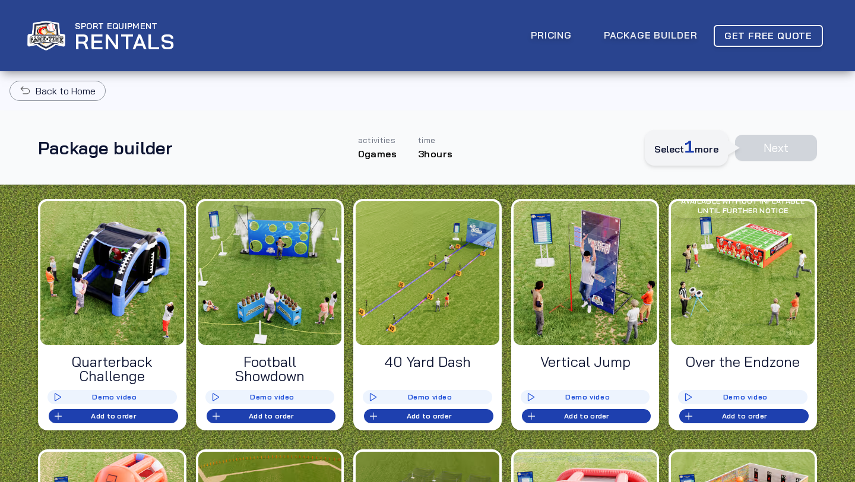
click at [51, 29] on img "Home" at bounding box center [46, 36] width 38 height 30
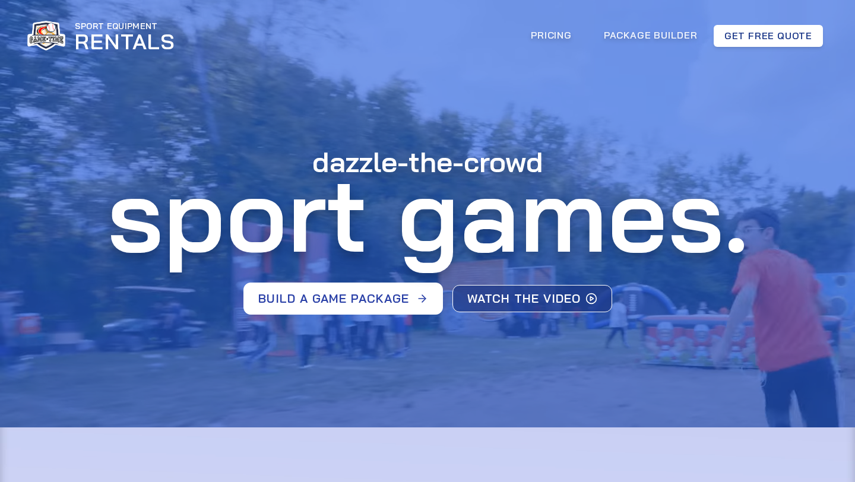
drag, startPoint x: 316, startPoint y: 166, endPoint x: 618, endPoint y: 318, distance: 338.1
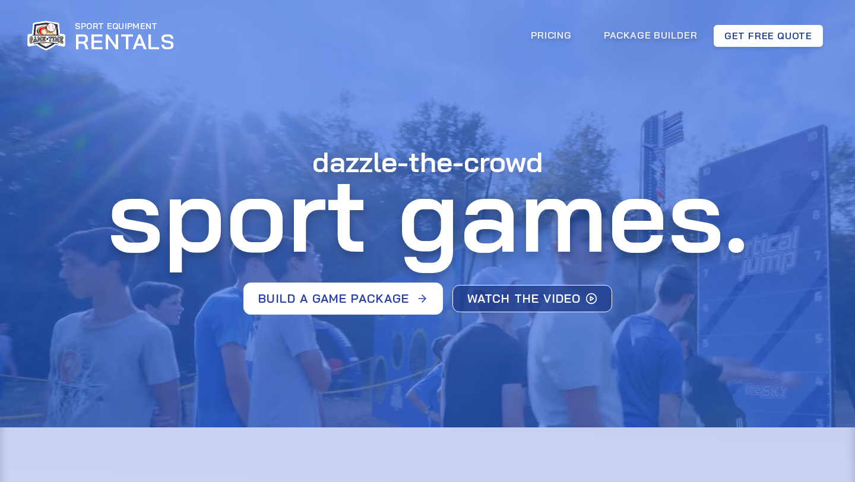
click at [619, 320] on div "dazzle-the-crowd sport games. Build a game package Watch the video" at bounding box center [428, 224] width 656 height 334
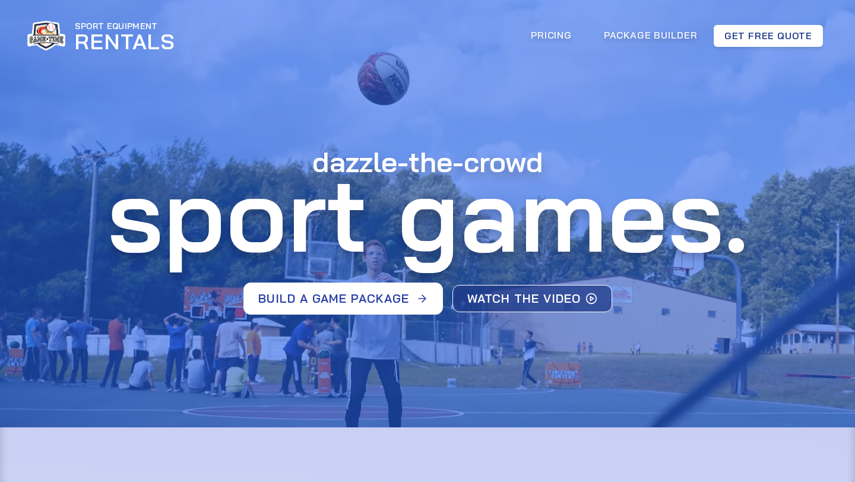
drag, startPoint x: 116, startPoint y: 209, endPoint x: 514, endPoint y: 331, distance: 415.7
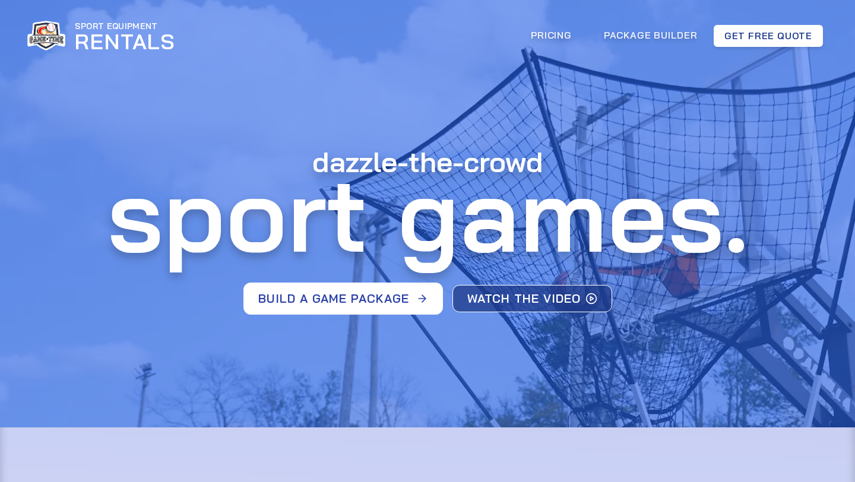
click at [514, 332] on div "dazzle-the-crowd sport games. Build a game package Watch the video" at bounding box center [428, 224] width 656 height 334
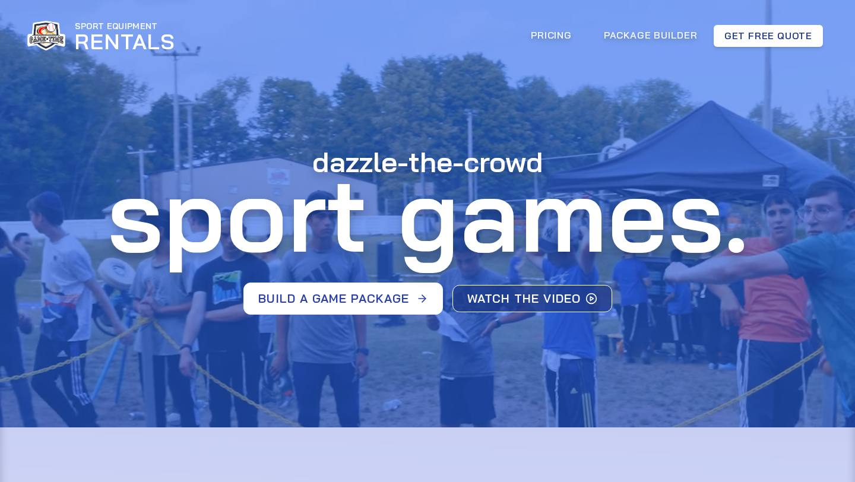
click at [468, 352] on div "dazzle-the-crowd sport games. Build a game package Watch the video" at bounding box center [428, 224] width 656 height 334
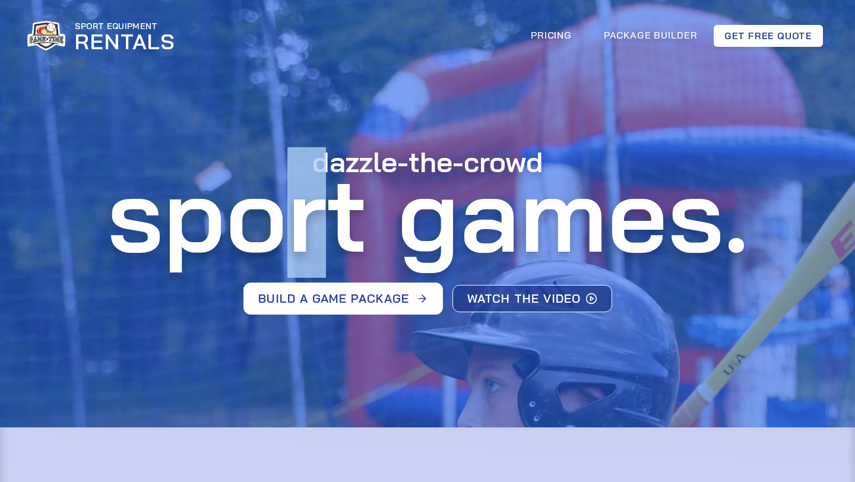
drag, startPoint x: 316, startPoint y: 162, endPoint x: 281, endPoint y: 211, distance: 60.1
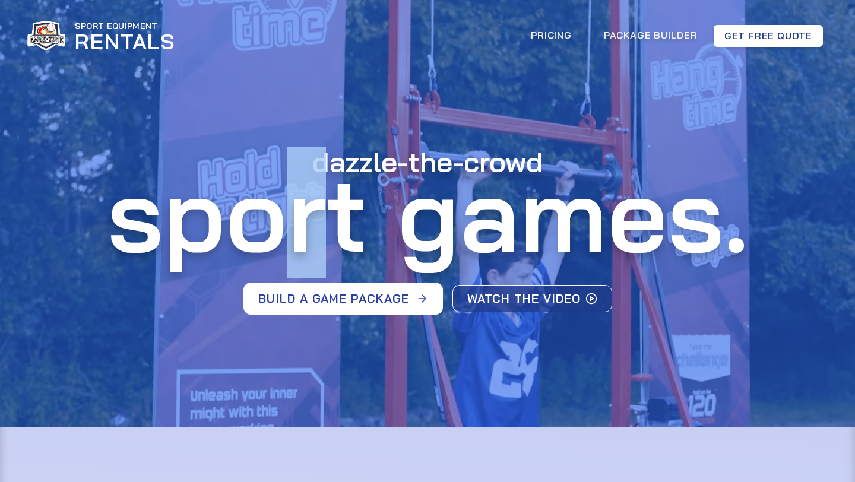
click at [291, 216] on span "sport games." at bounding box center [428, 213] width 656 height 88
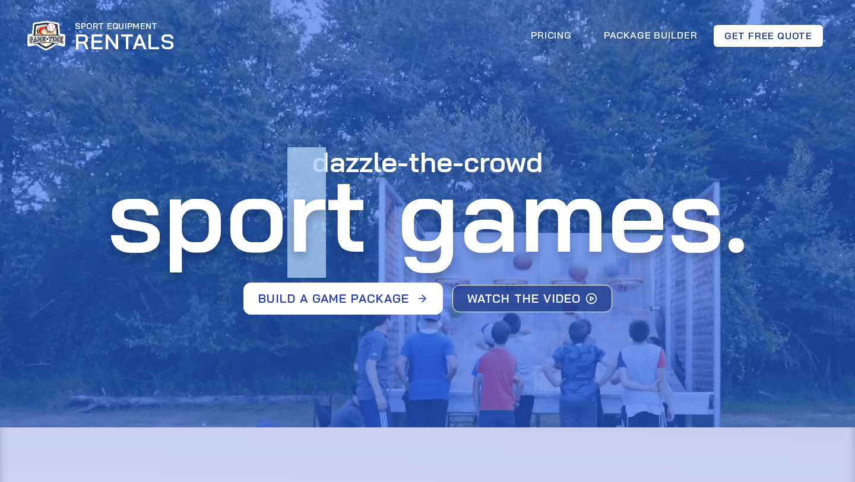
drag, startPoint x: 119, startPoint y: 210, endPoint x: 595, endPoint y: 338, distance: 493.1
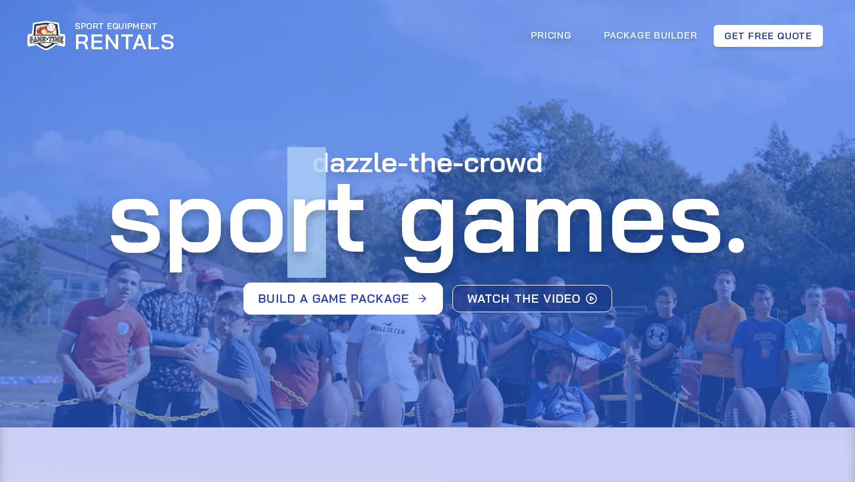
click at [595, 338] on div "dazzle-the-crowd sport games. Build a game package Watch the video" at bounding box center [428, 224] width 656 height 334
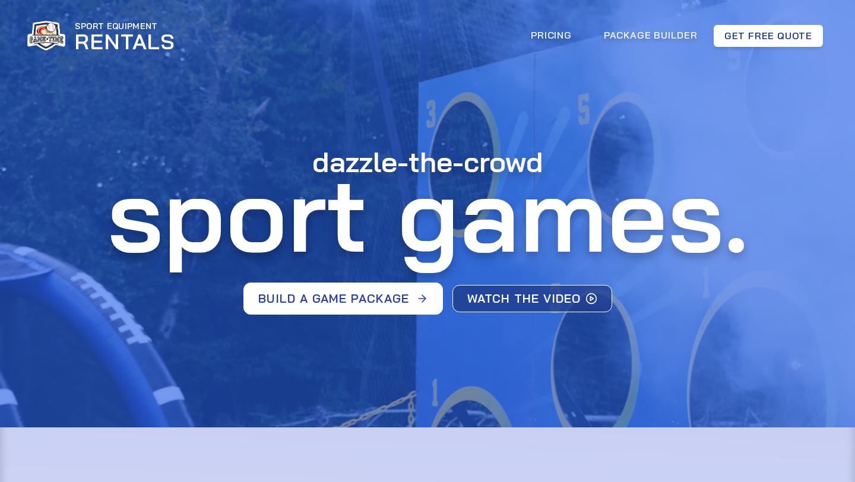
click at [144, 126] on div "dazzle-the-crowd sport games. Build a game package Watch the video" at bounding box center [428, 224] width 656 height 334
